Goal: Task Accomplishment & Management: Use online tool/utility

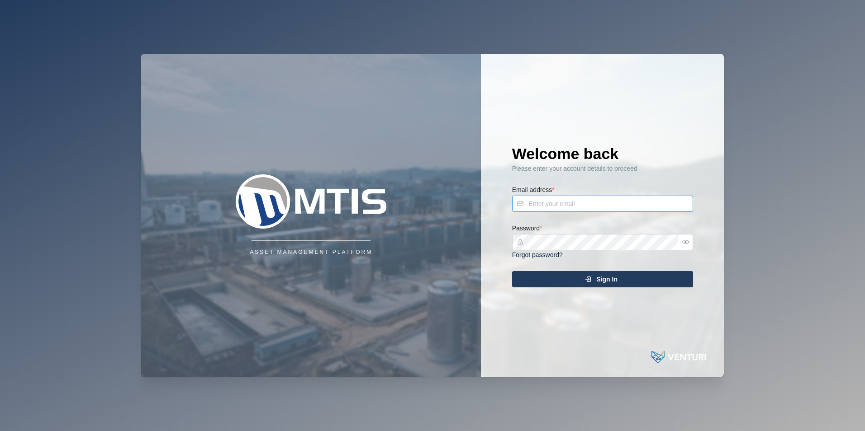
type input "[PERSON_NAME][EMAIL_ADDRESS][DOMAIN_NAME]"
click at [600, 279] on span "Sign In" at bounding box center [606, 279] width 21 height 15
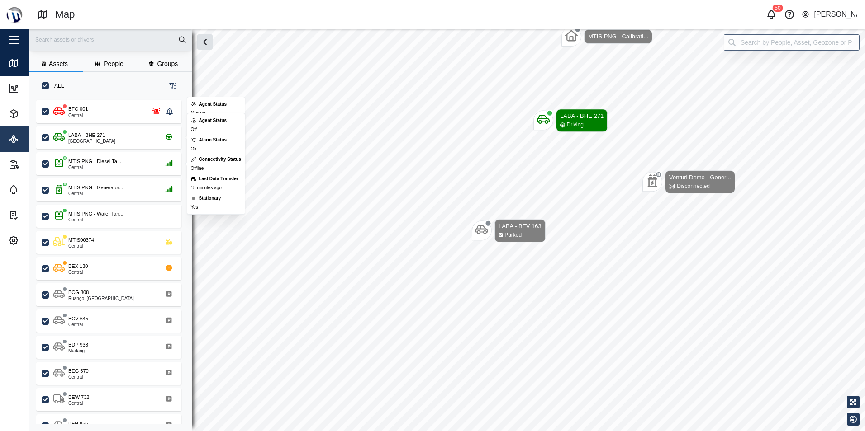
scroll to position [321, 142]
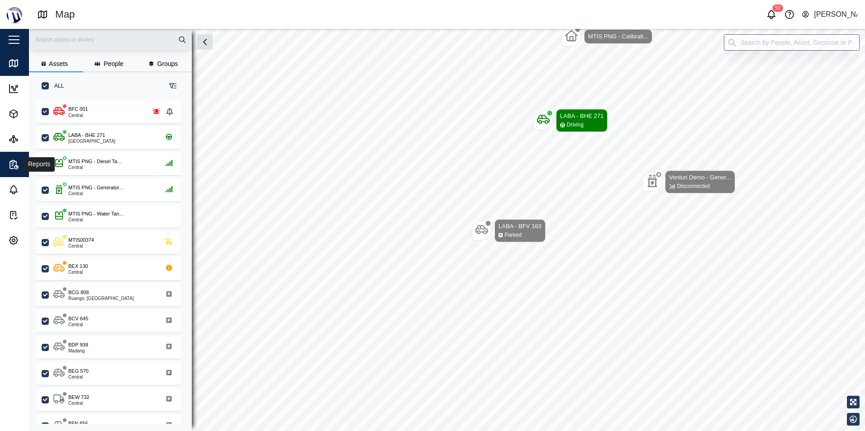
click at [19, 169] on div "Reports" at bounding box center [49, 164] width 82 height 11
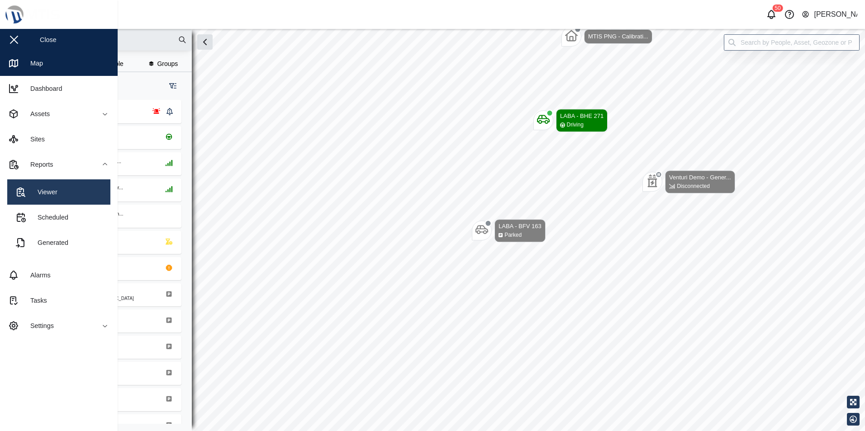
click at [58, 196] on link "Viewer" at bounding box center [58, 192] width 103 height 25
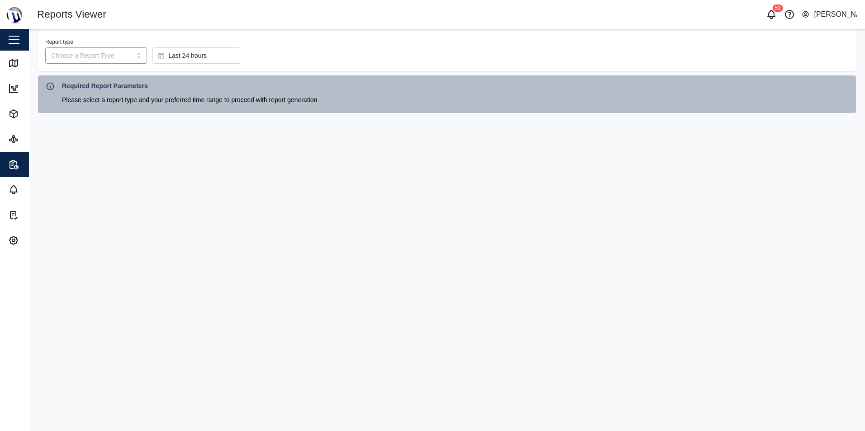
click at [127, 53] on input "Report type" at bounding box center [96, 55] width 102 height 16
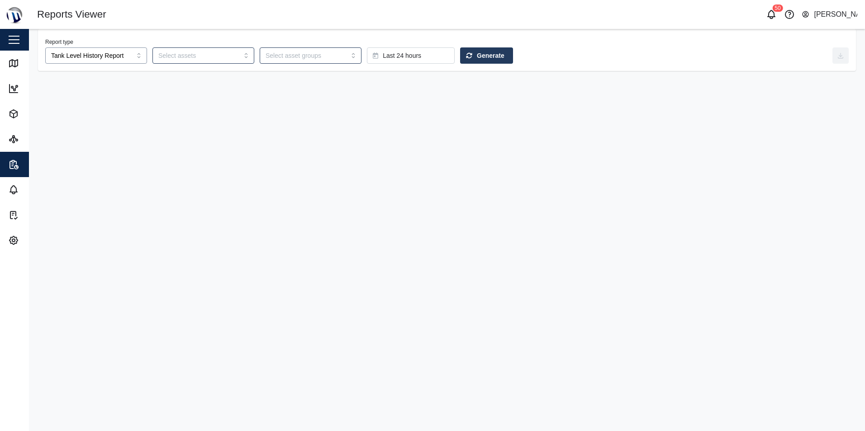
click at [133, 54] on input "Tank Level History Report" at bounding box center [96, 55] width 102 height 16
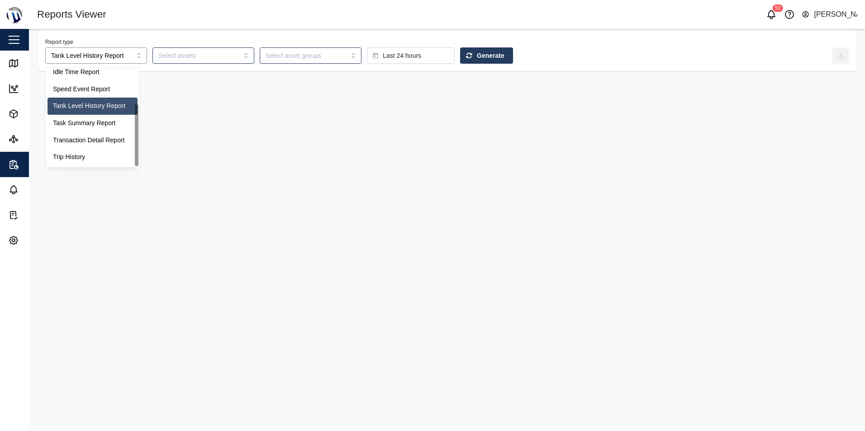
scroll to position [57, 0]
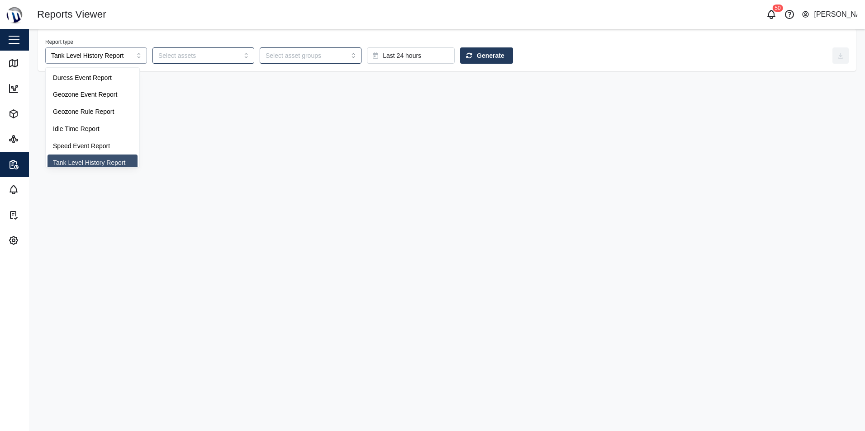
click at [119, 57] on input "Tank Level History Report" at bounding box center [96, 55] width 102 height 16
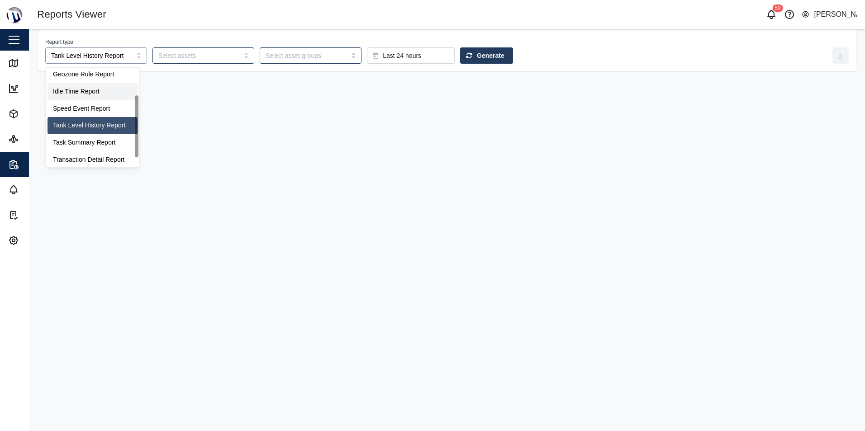
scroll to position [52, 0]
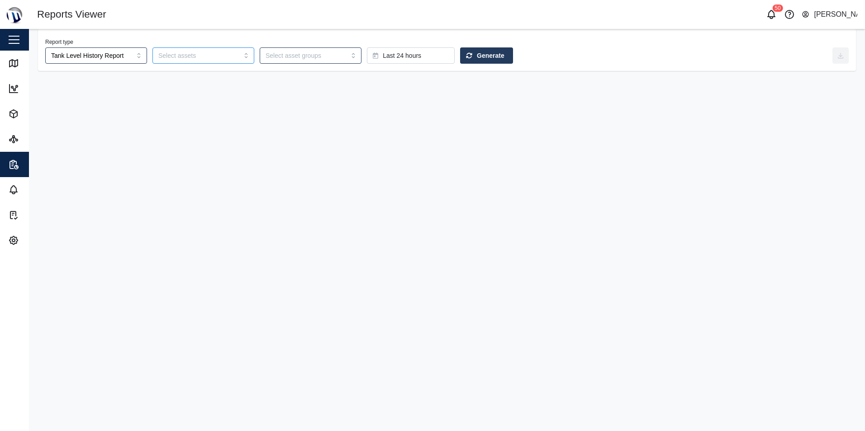
click at [231, 53] on div at bounding box center [203, 55] width 102 height 16
click at [219, 57] on input "search" at bounding box center [197, 55] width 79 height 7
click at [477, 59] on span "Generate" at bounding box center [491, 55] width 28 height 15
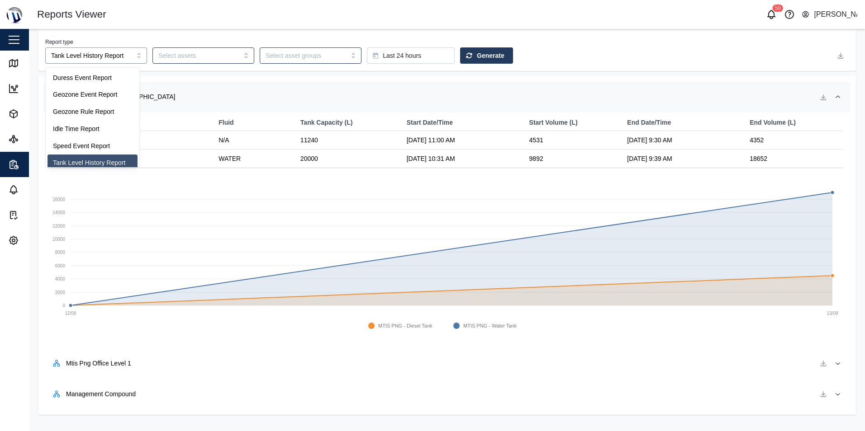
click at [126, 58] on input "Tank Level History Report" at bounding box center [96, 55] width 102 height 16
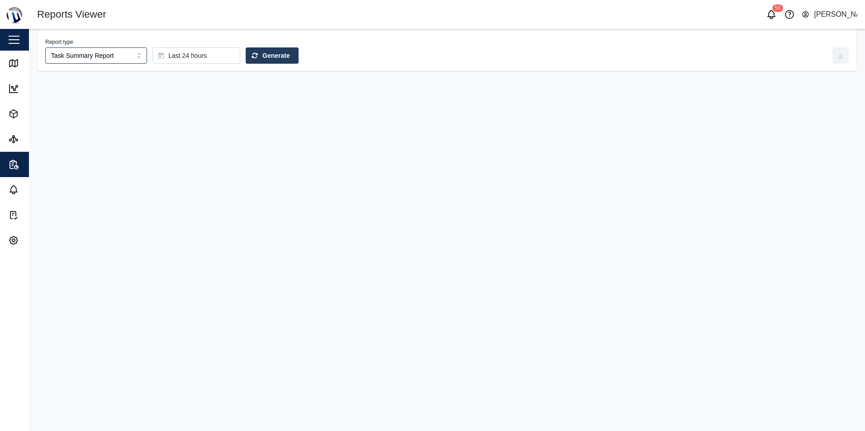
click at [262, 56] on span "Generate" at bounding box center [276, 55] width 28 height 15
click at [127, 57] on input "Task Summary Report" at bounding box center [96, 55] width 102 height 16
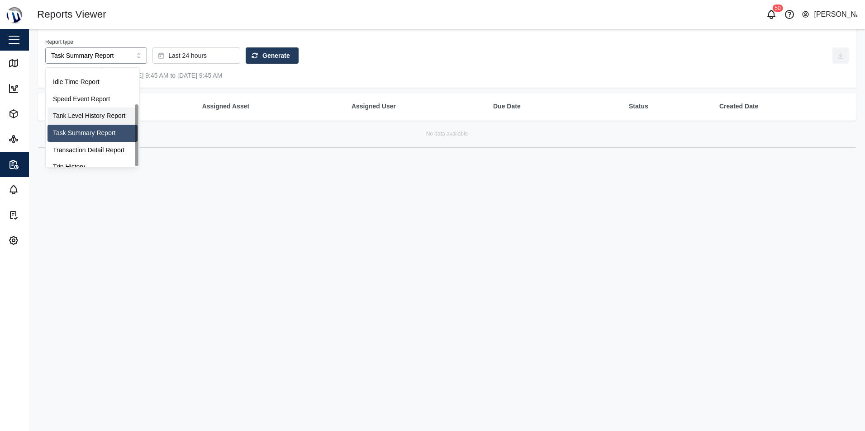
scroll to position [57, 0]
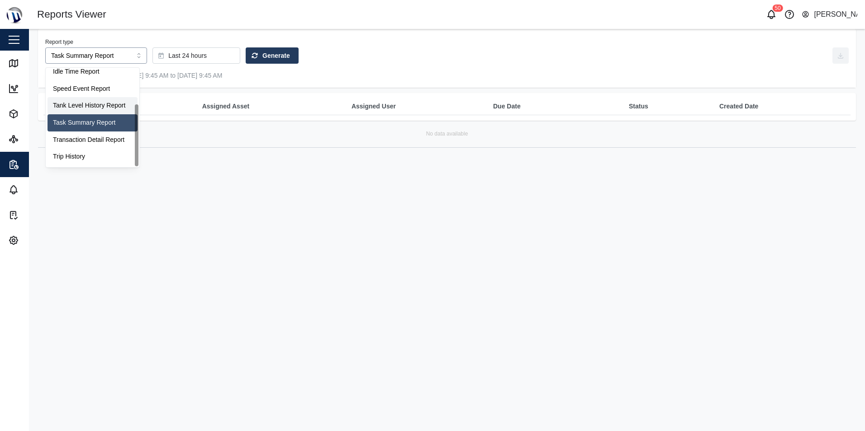
type input "Tank Level History Report"
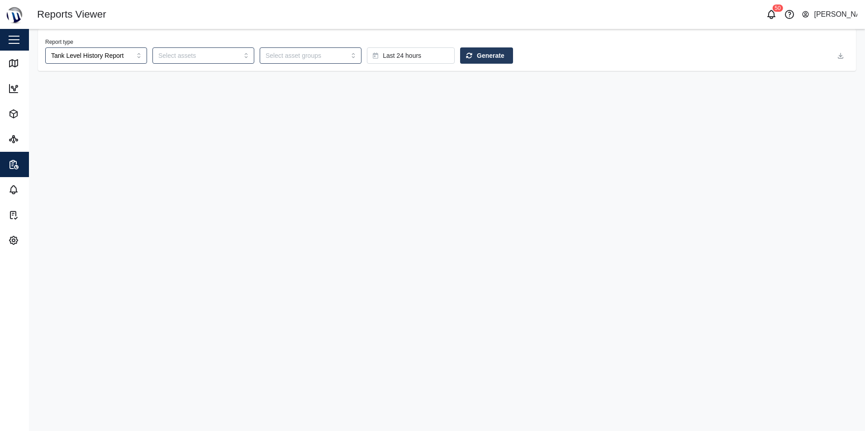
click at [466, 57] on div "Generate" at bounding box center [485, 55] width 38 height 15
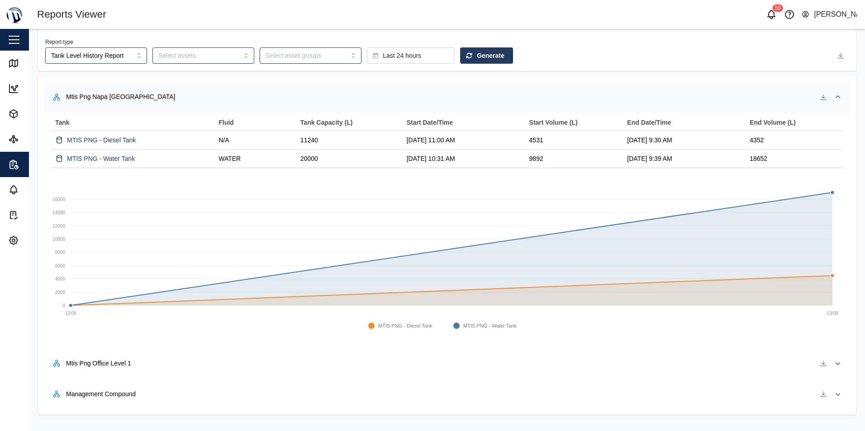
click at [156, 137] on div "MTIS PNG - Diesel Tank" at bounding box center [131, 140] width 156 height 12
click at [128, 139] on link "MTIS PNG - Diesel Tank" at bounding box center [101, 141] width 69 height 10
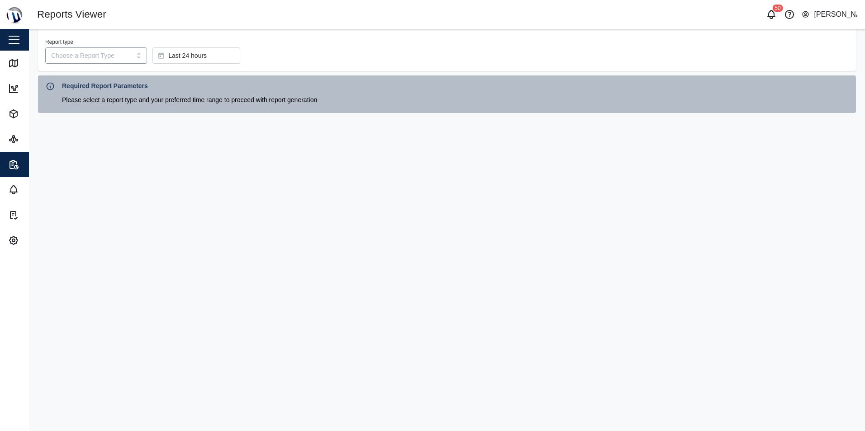
click at [120, 62] on input "Report type" at bounding box center [96, 55] width 102 height 16
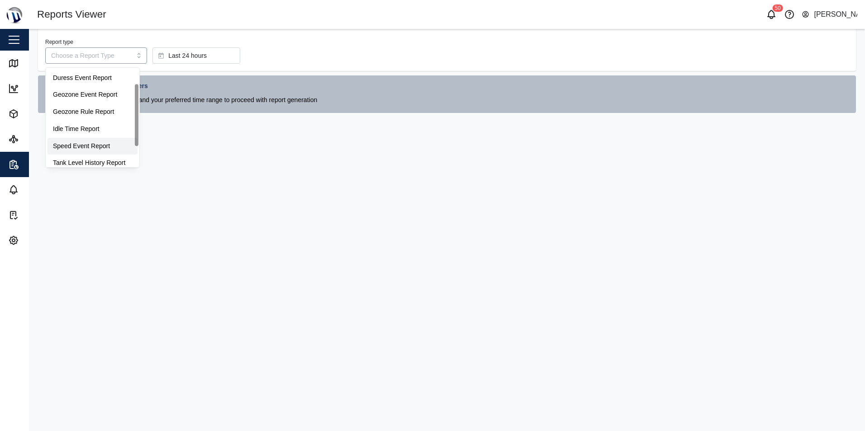
scroll to position [45, 0]
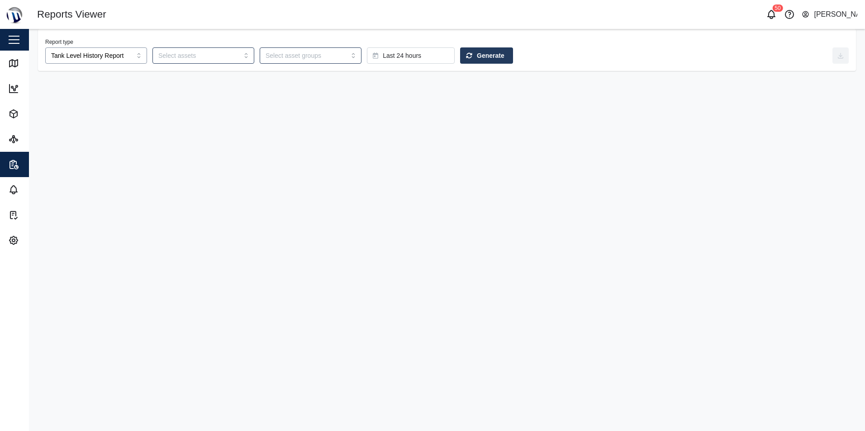
click at [114, 55] on input "Tank Level History Report" at bounding box center [96, 55] width 102 height 16
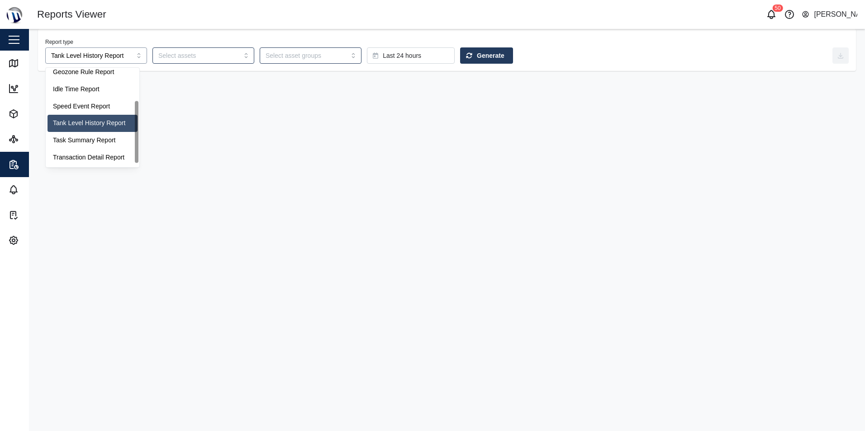
scroll to position [52, 0]
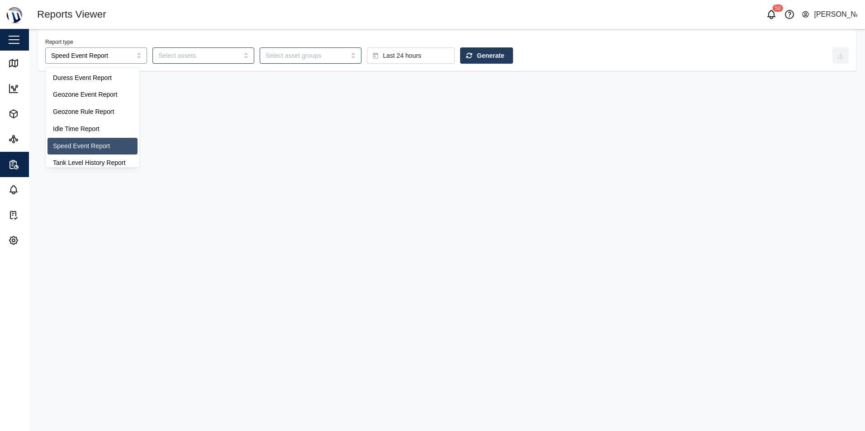
click at [122, 56] on input "Speed Event Report" at bounding box center [96, 55] width 102 height 16
type input "Tank Level History Report"
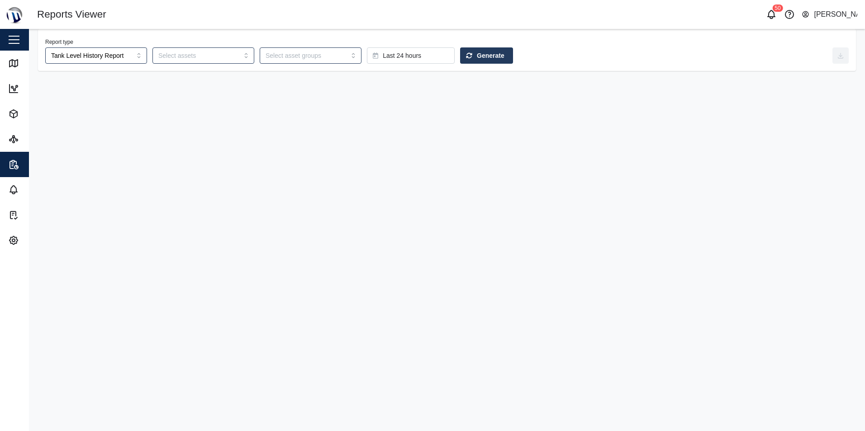
click at [477, 55] on span "Generate" at bounding box center [491, 55] width 28 height 15
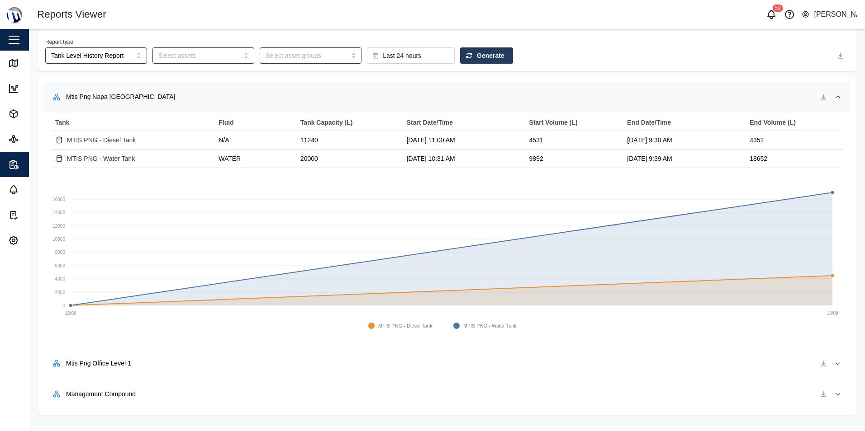
click at [800, 140] on td "4352" at bounding box center [794, 140] width 98 height 19
click at [838, 364] on icon "button" at bounding box center [837, 363] width 7 height 7
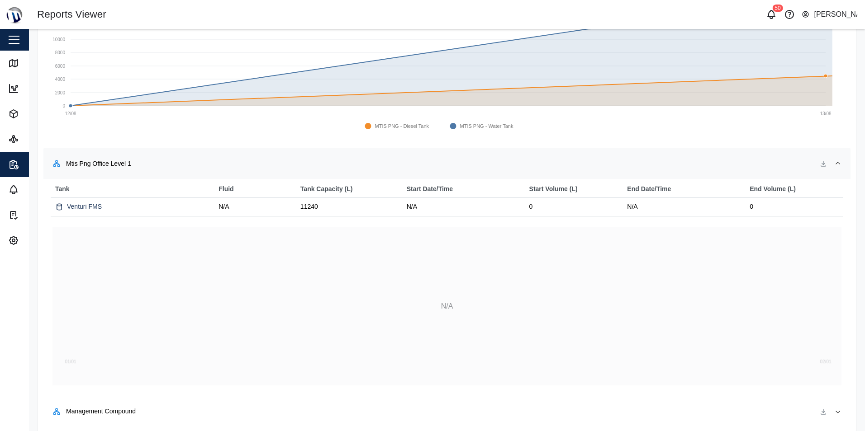
scroll to position [209, 0]
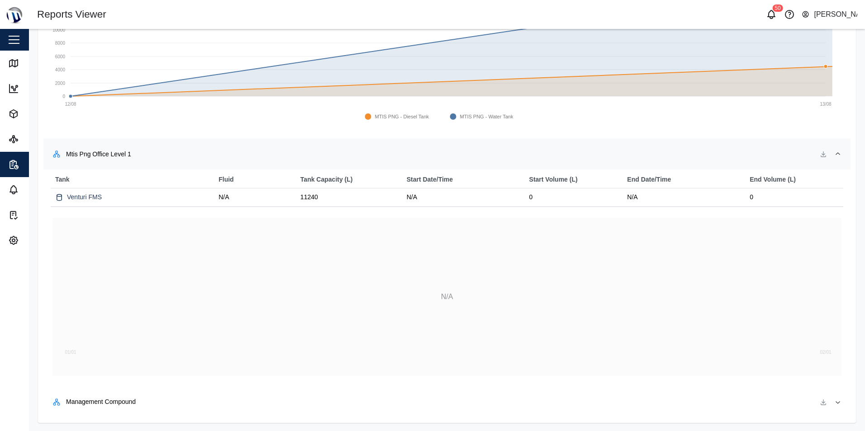
click at [834, 402] on icon "button" at bounding box center [837, 402] width 7 height 7
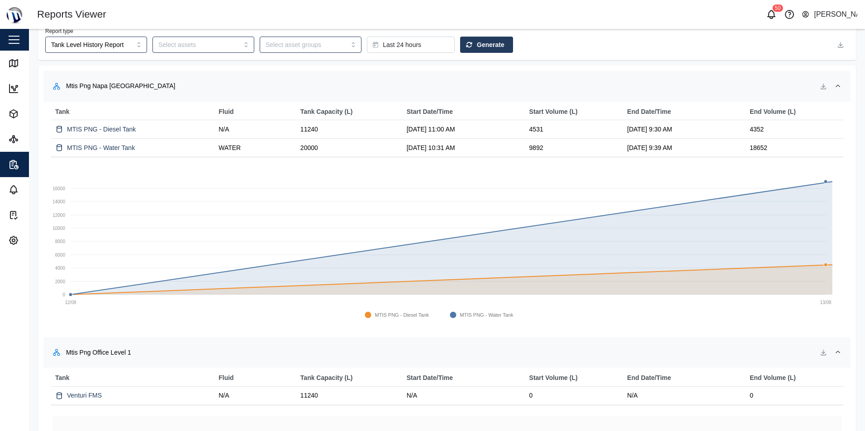
scroll to position [0, 0]
